Goal: Check status: Check status

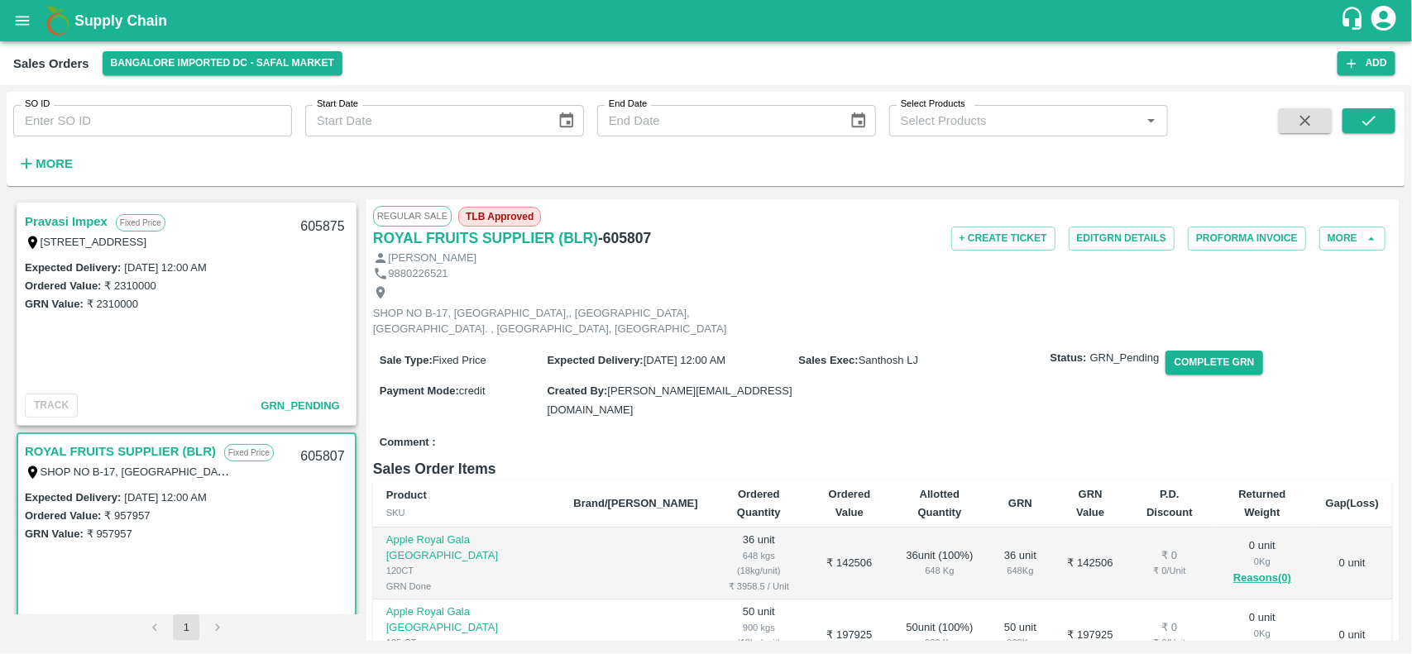
scroll to position [97, 0]
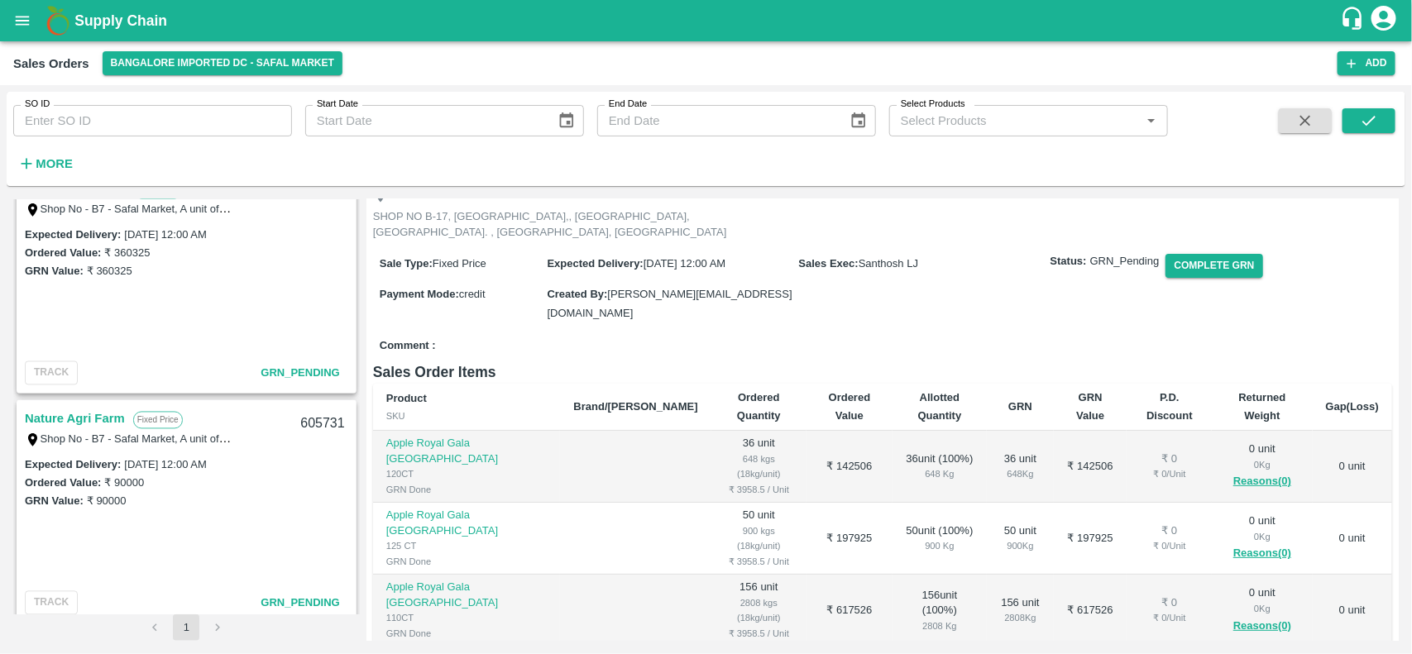
click at [17, 26] on icon "open drawer" at bounding box center [22, 21] width 18 height 18
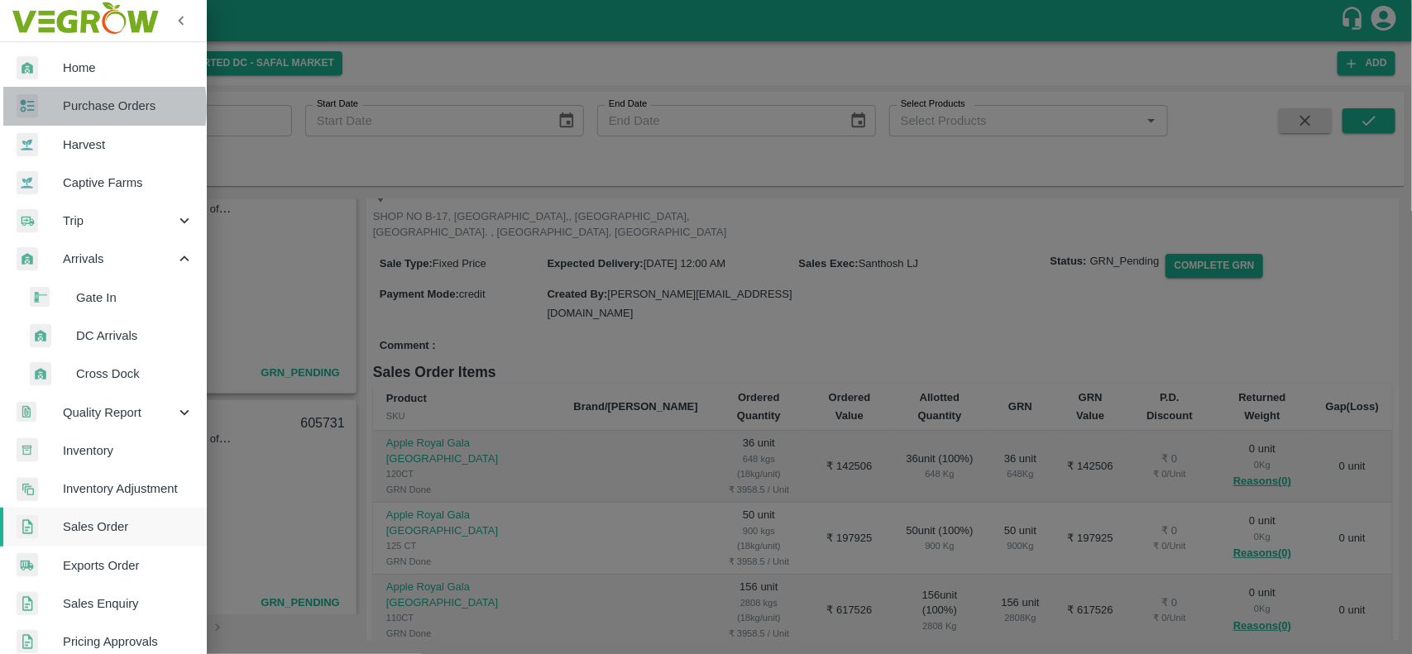
click at [63, 108] on span "Purchase Orders" at bounding box center [128, 106] width 131 height 18
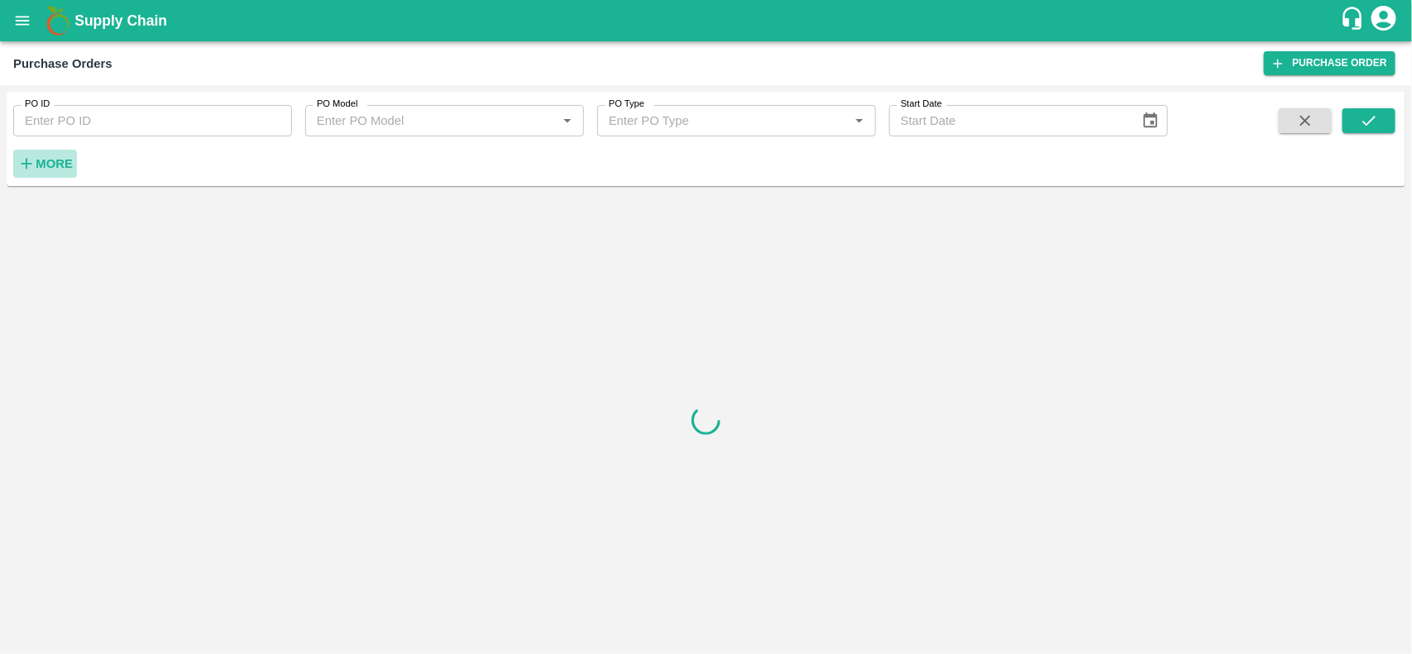
click at [33, 171] on icon "button" at bounding box center [26, 164] width 18 height 18
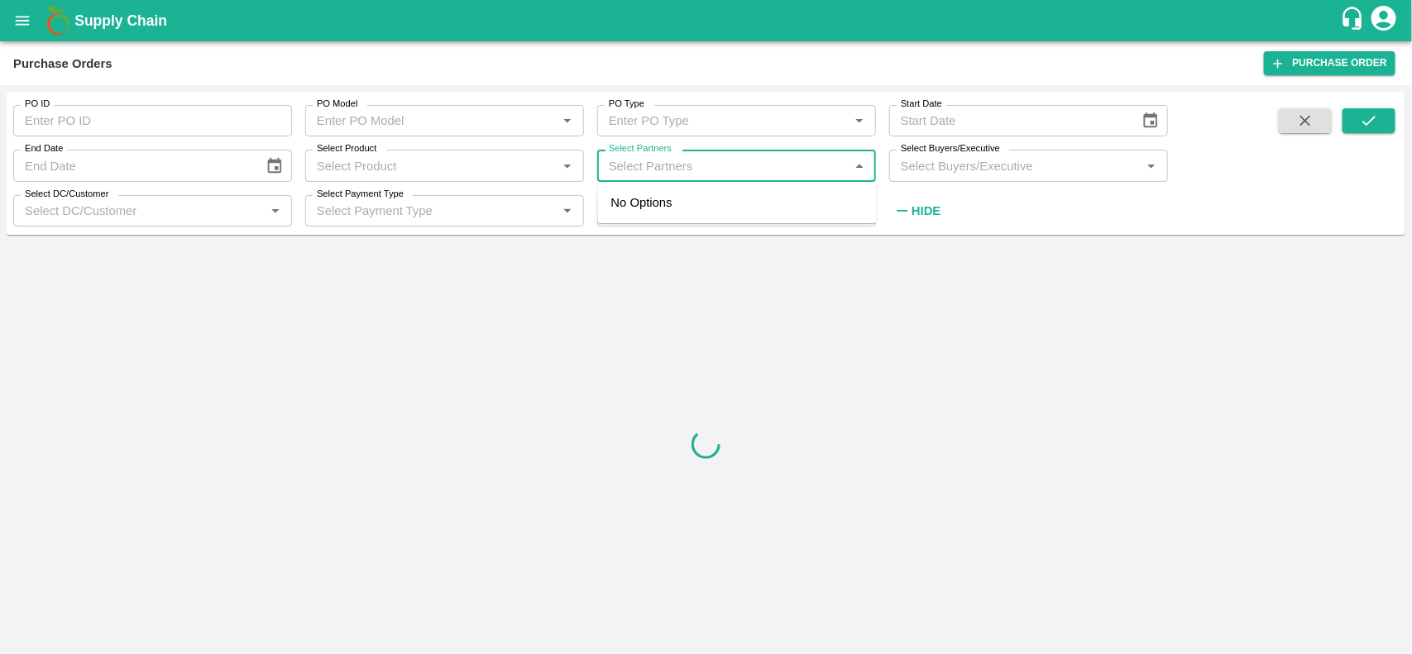
click at [659, 157] on input "Select Partners" at bounding box center [723, 166] width 242 height 22
type input "nexgen"
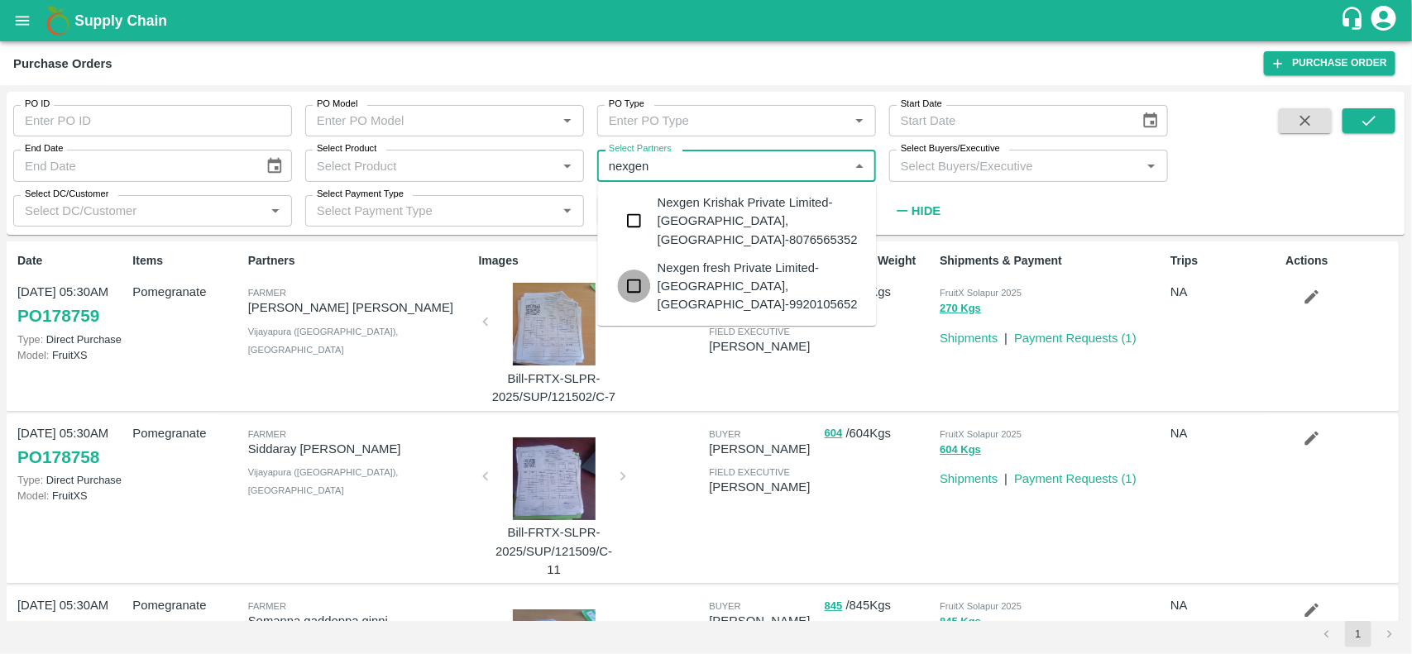
click at [631, 282] on input "checkbox" at bounding box center [634, 286] width 33 height 33
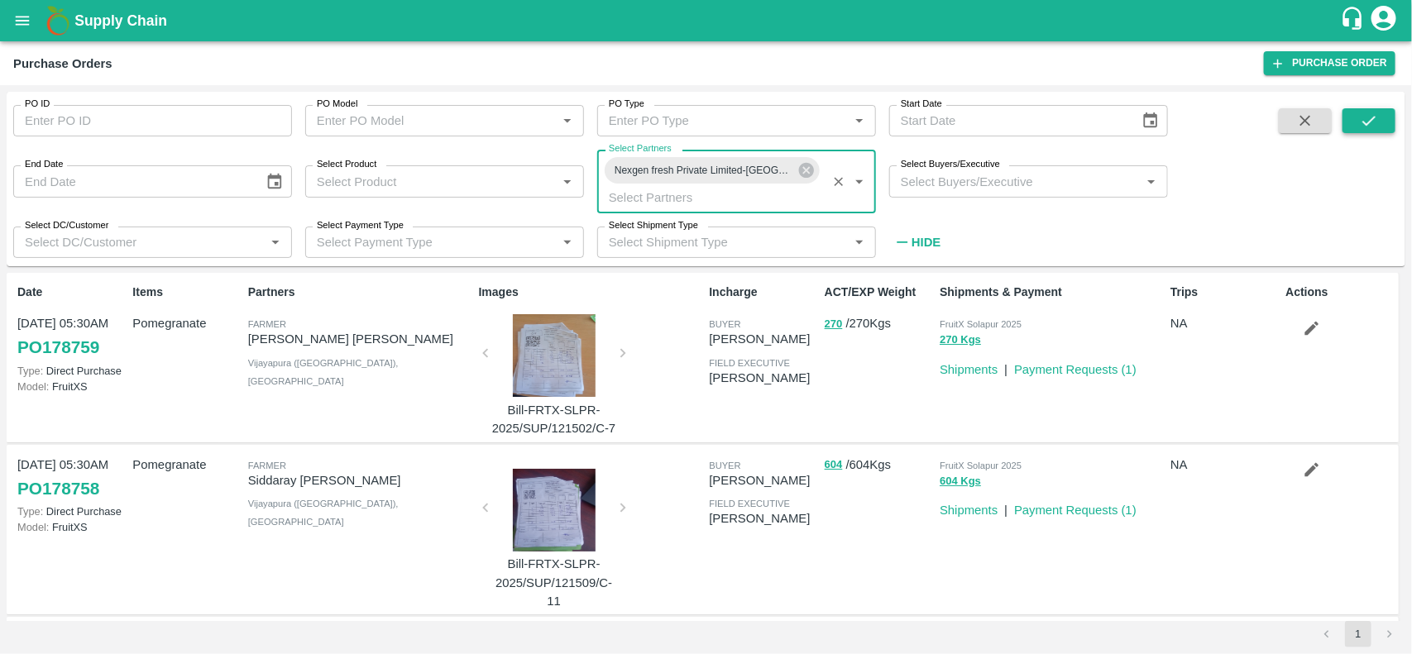
click at [1370, 124] on icon "submit" at bounding box center [1369, 121] width 18 height 18
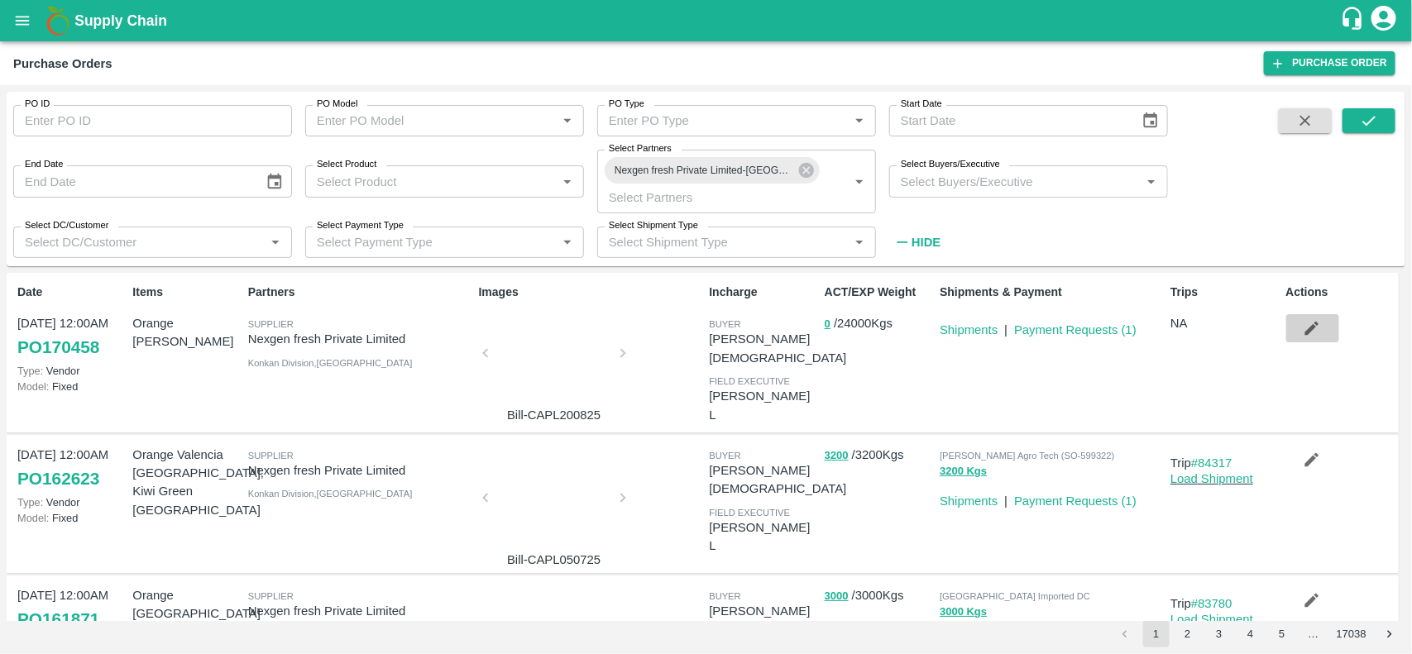
click at [1308, 336] on icon "button" at bounding box center [1312, 328] width 18 height 18
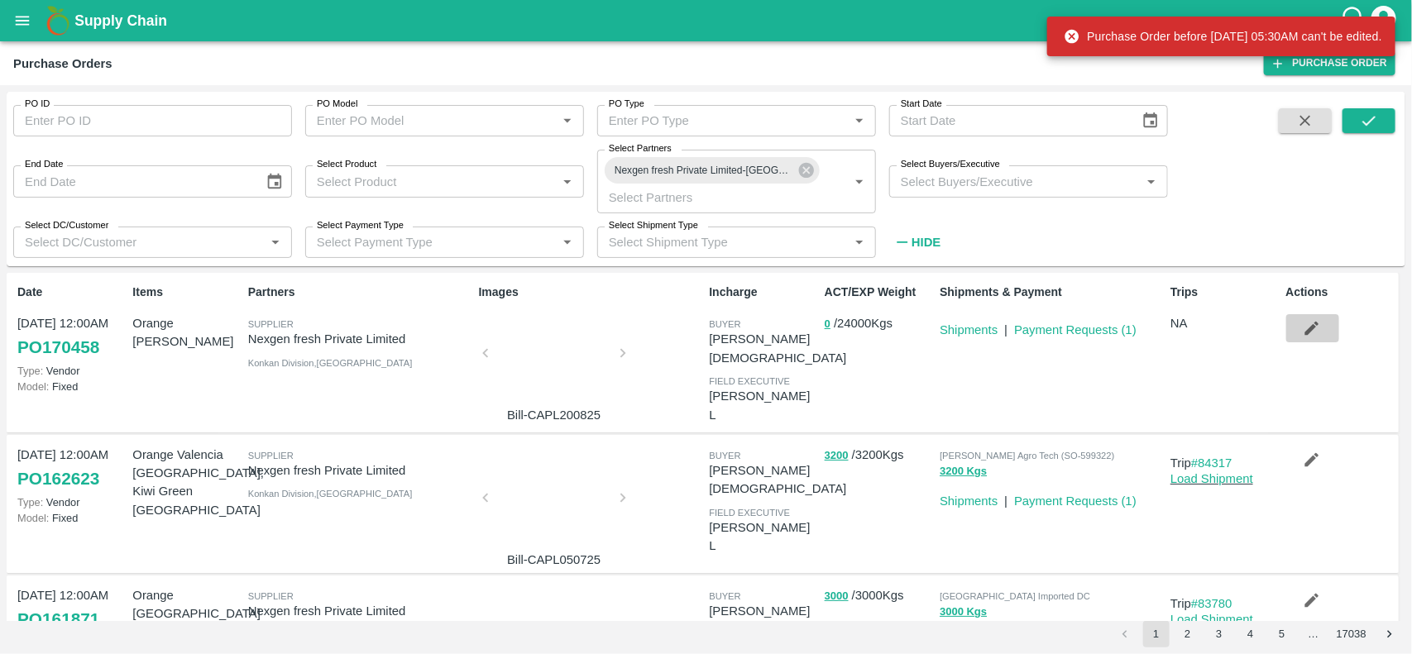
click at [1308, 336] on icon "button" at bounding box center [1312, 328] width 18 height 18
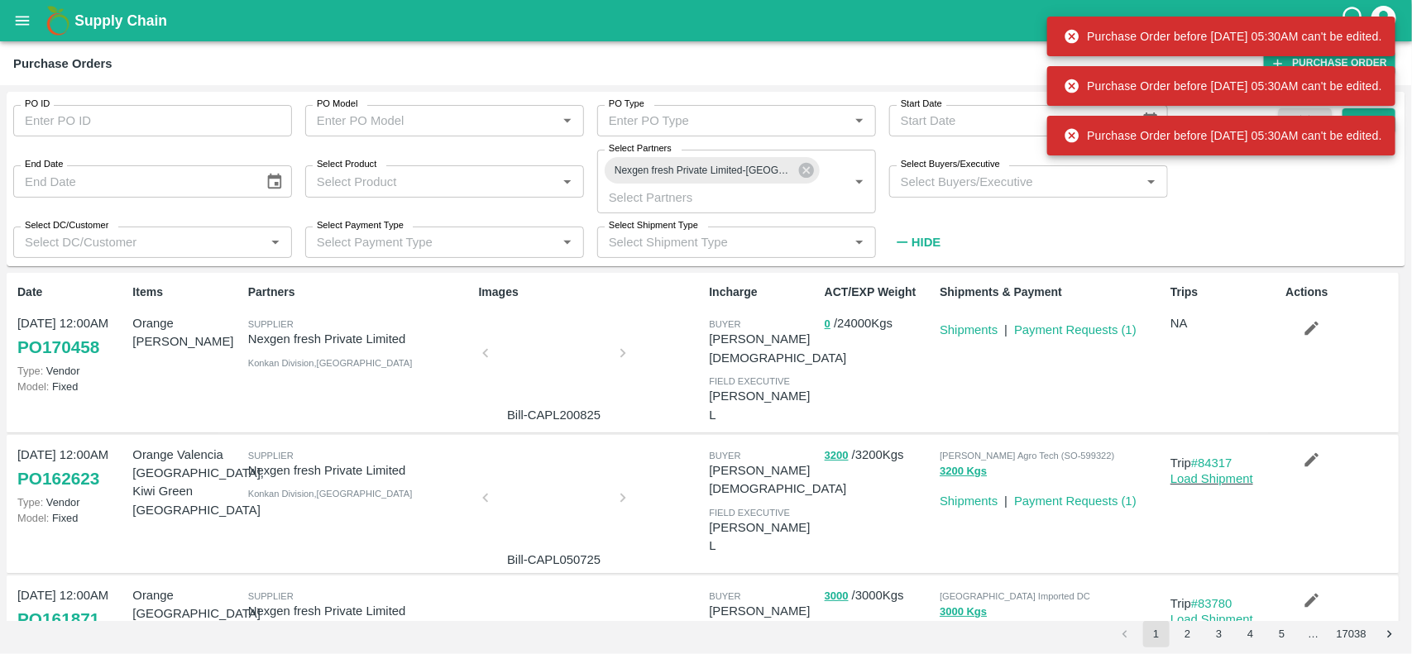
click at [1308, 336] on icon "button" at bounding box center [1312, 328] width 18 height 18
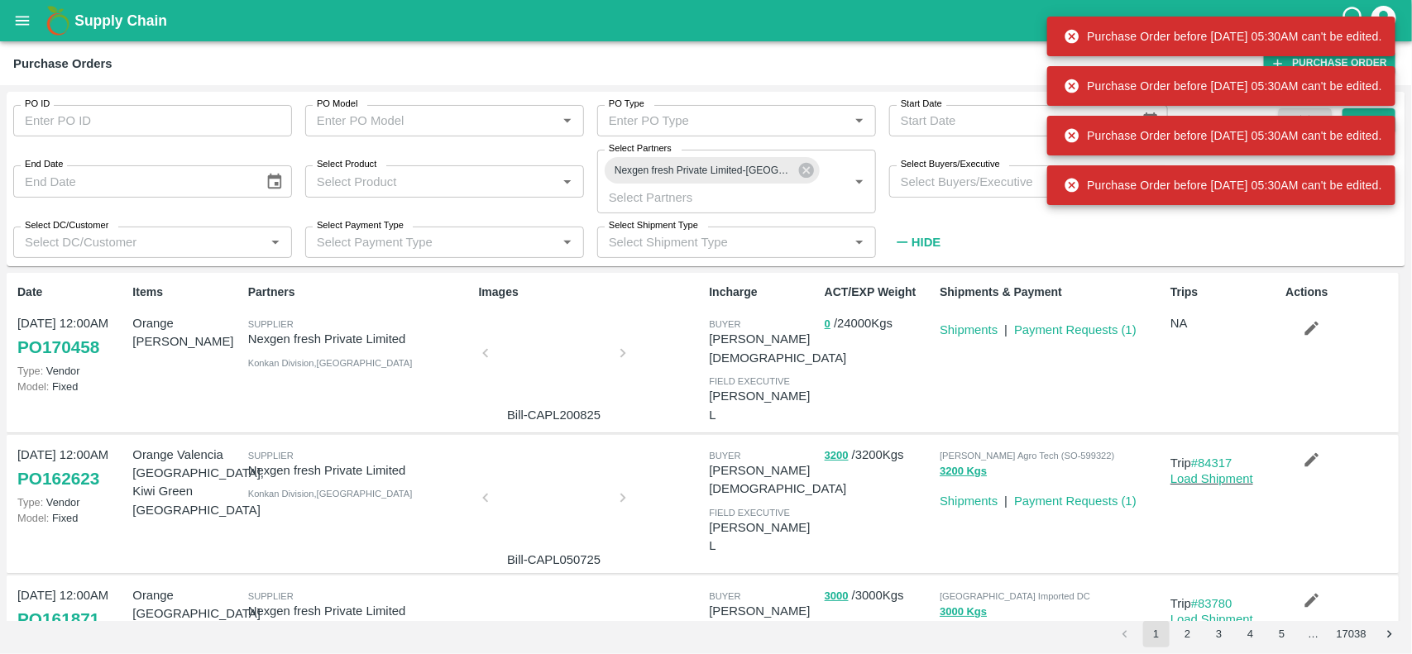
click at [1308, 336] on icon "button" at bounding box center [1312, 328] width 18 height 18
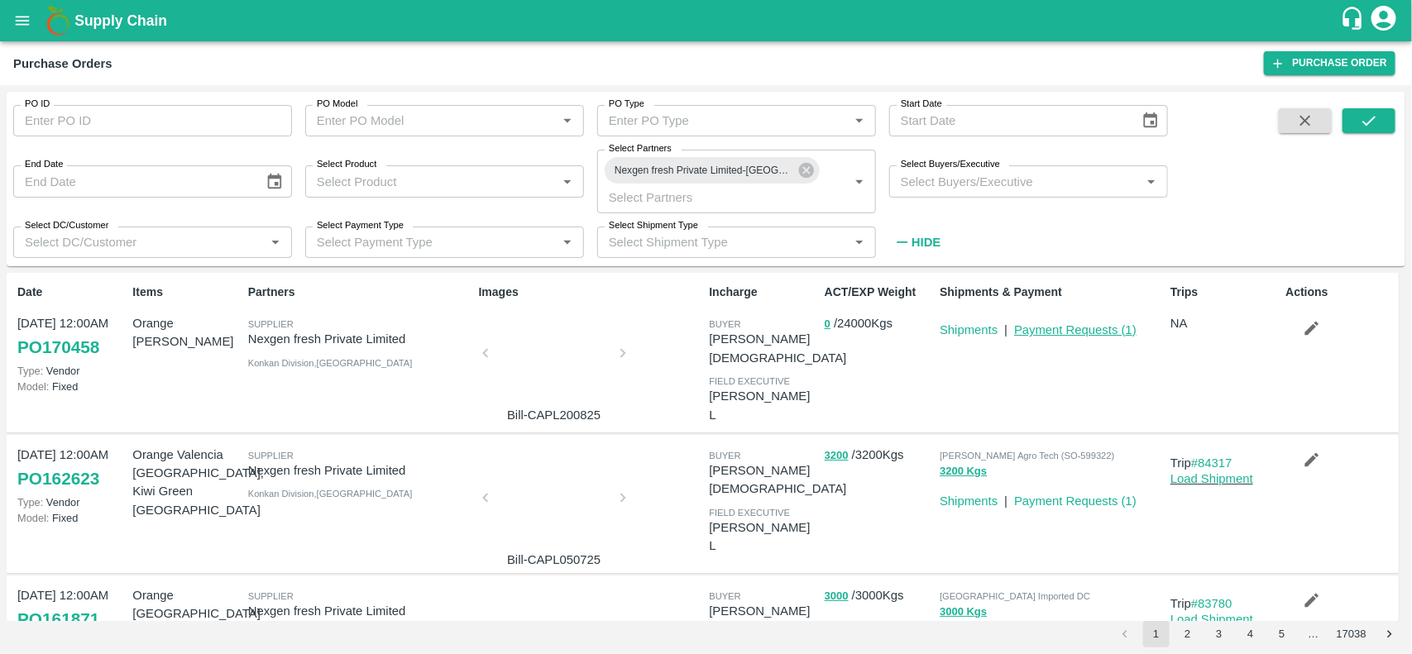
click at [1093, 328] on link "Payment Requests ( 1 )" at bounding box center [1075, 329] width 122 height 13
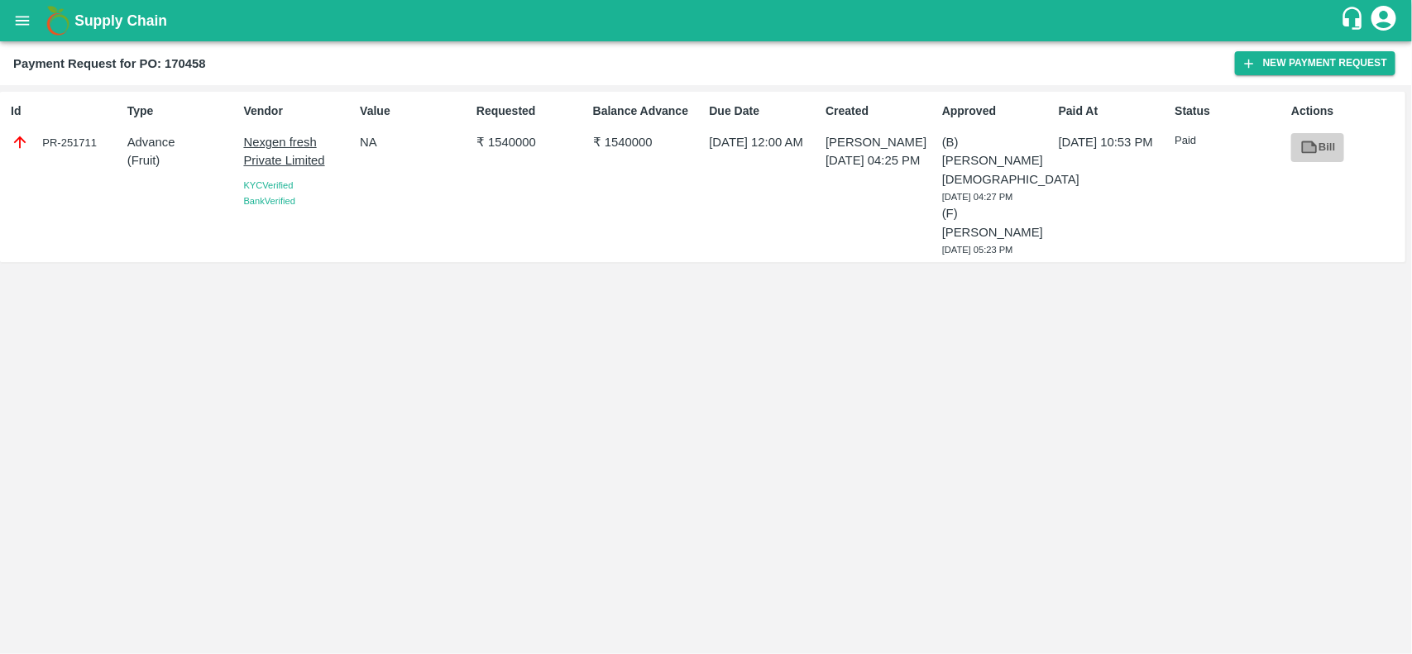
click at [1308, 143] on icon at bounding box center [1309, 147] width 12 height 9
click at [168, 66] on b "Payment Request for PO: 170458" at bounding box center [109, 63] width 193 height 13
copy b "170458"
